Goal: Information Seeking & Learning: Learn about a topic

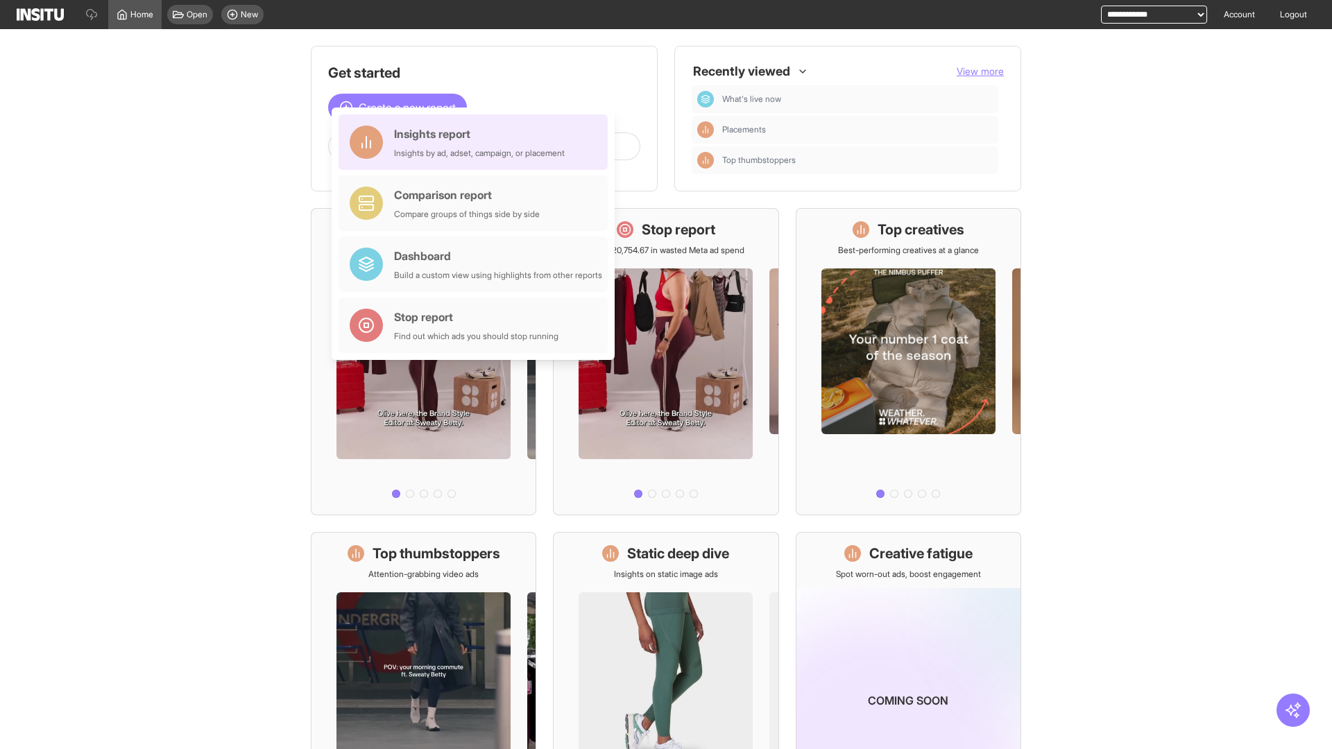
click at [476, 142] on div "Insights report Insights by ad, adset, campaign, or placement" at bounding box center [479, 142] width 171 height 33
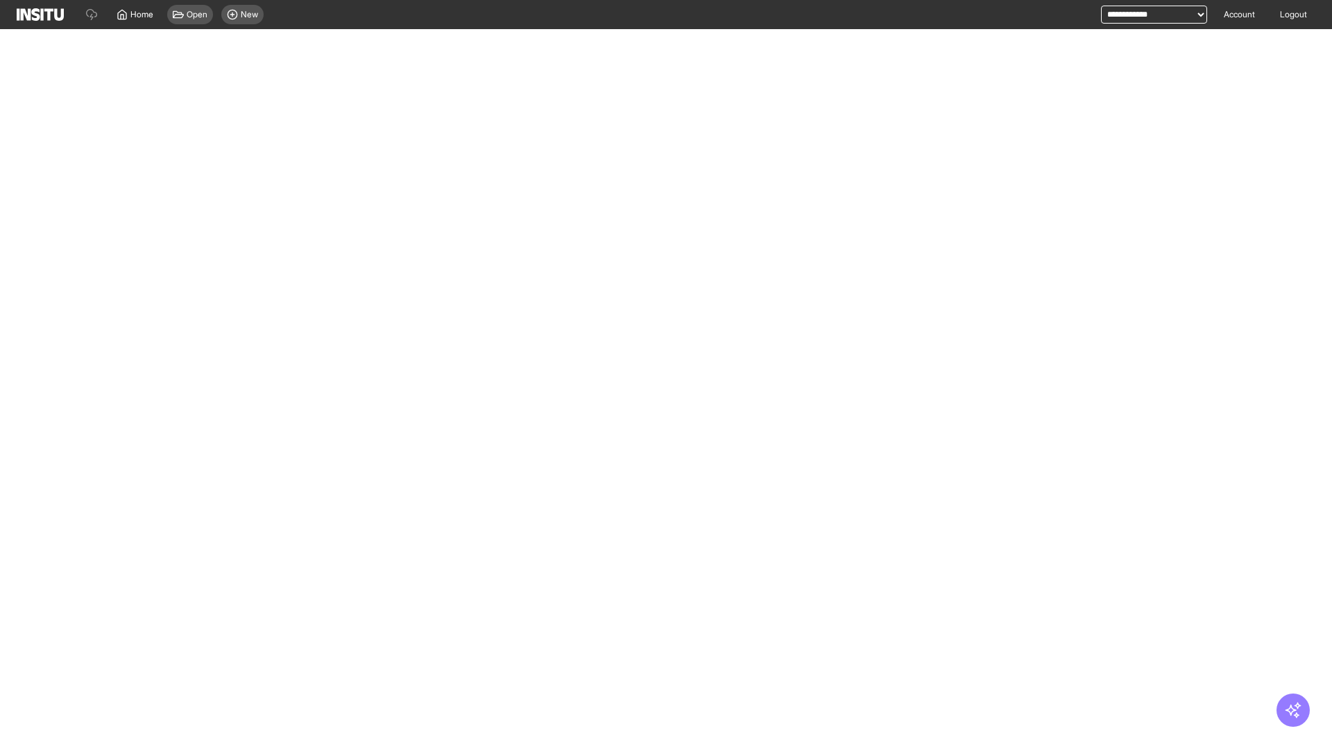
select select "**"
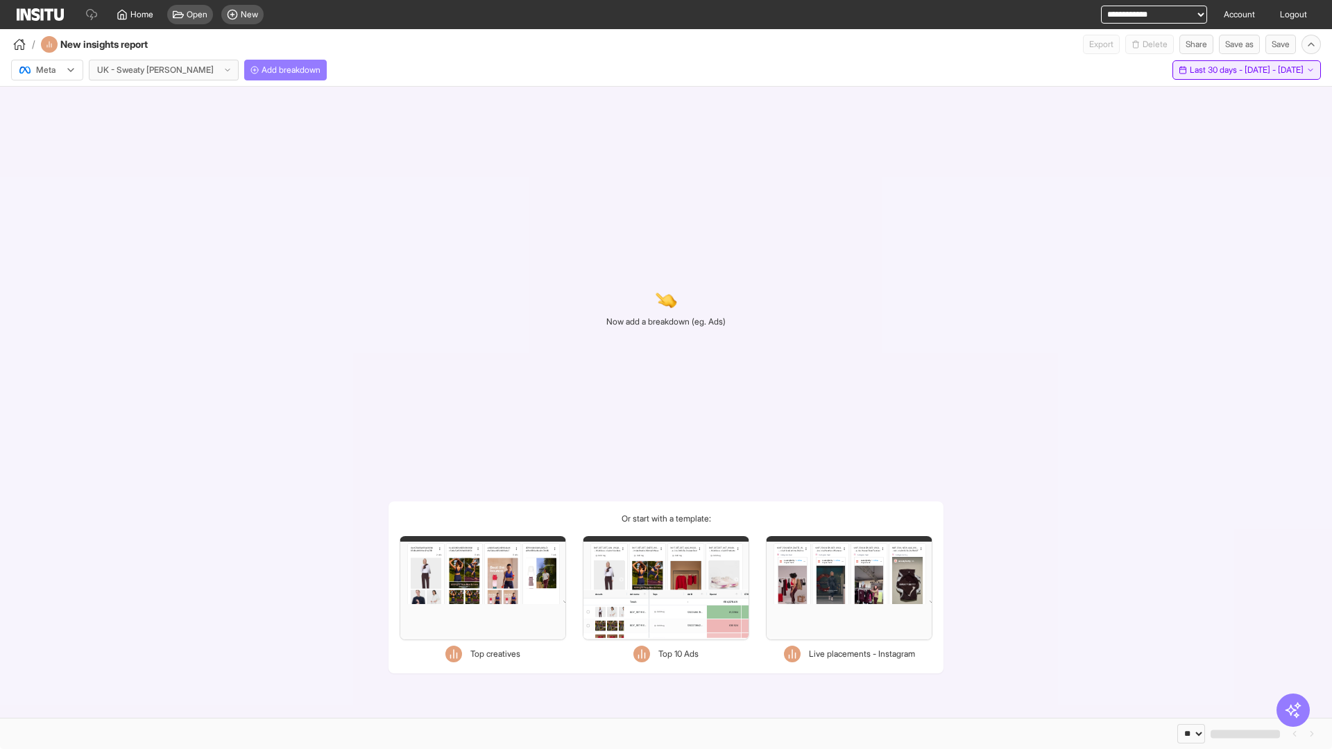
click at [1215, 70] on span "Last 30 days - [DATE] - [DATE]" at bounding box center [1246, 69] width 114 height 11
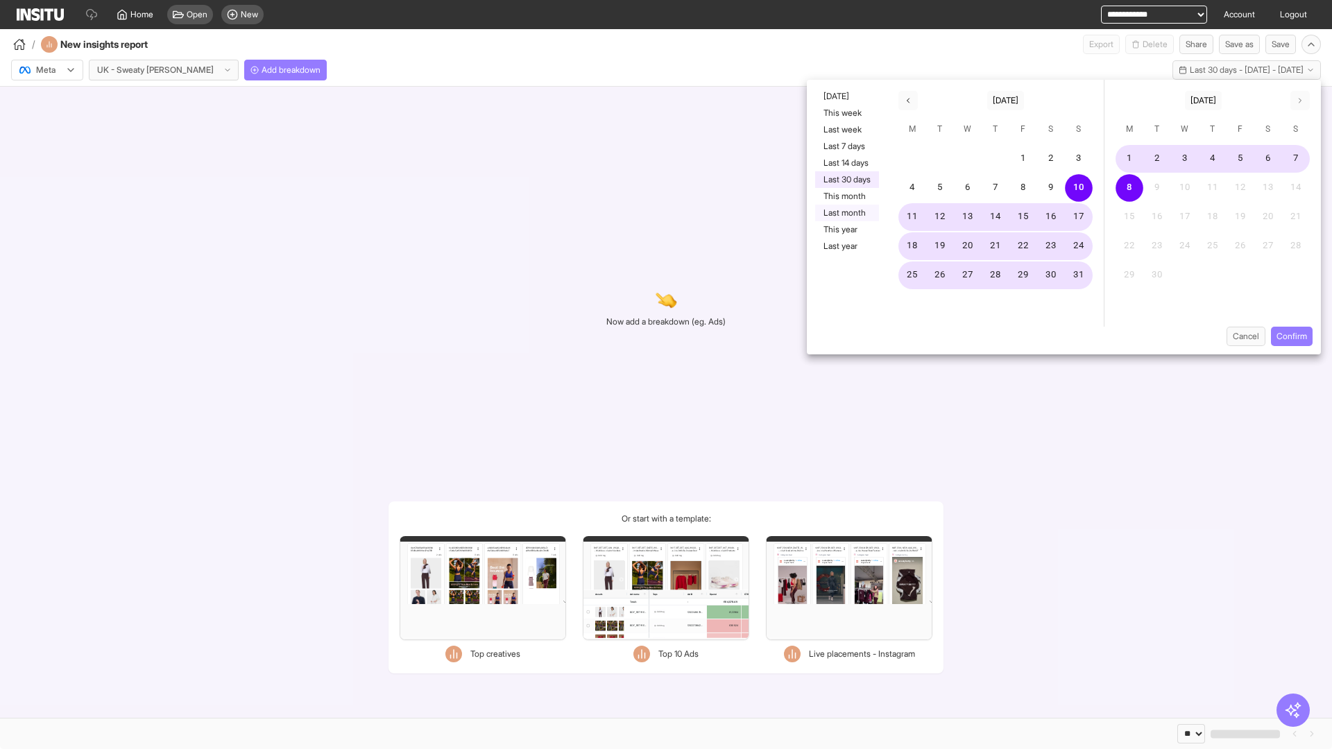
click at [845, 213] on button "Last month" at bounding box center [847, 213] width 64 height 17
